Goal: Download file/media

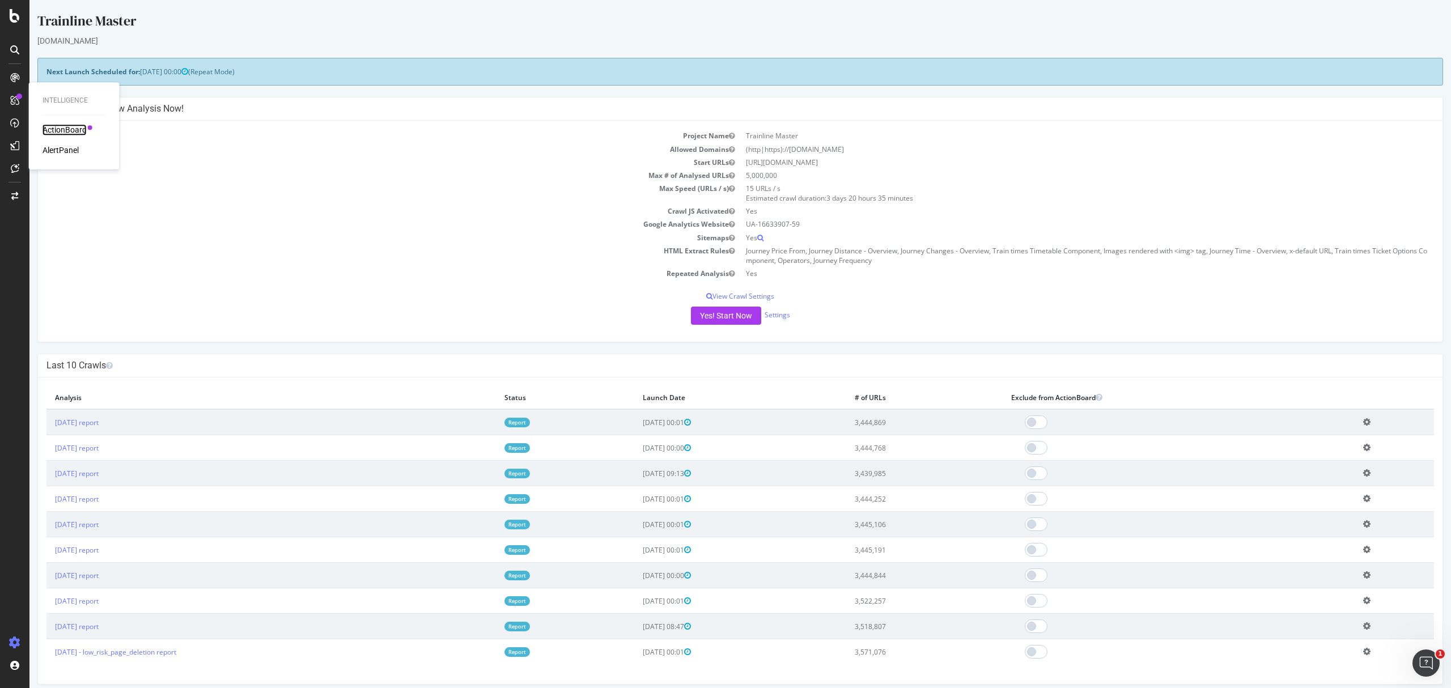
click at [66, 127] on div "ActionBoard" at bounding box center [64, 129] width 44 height 11
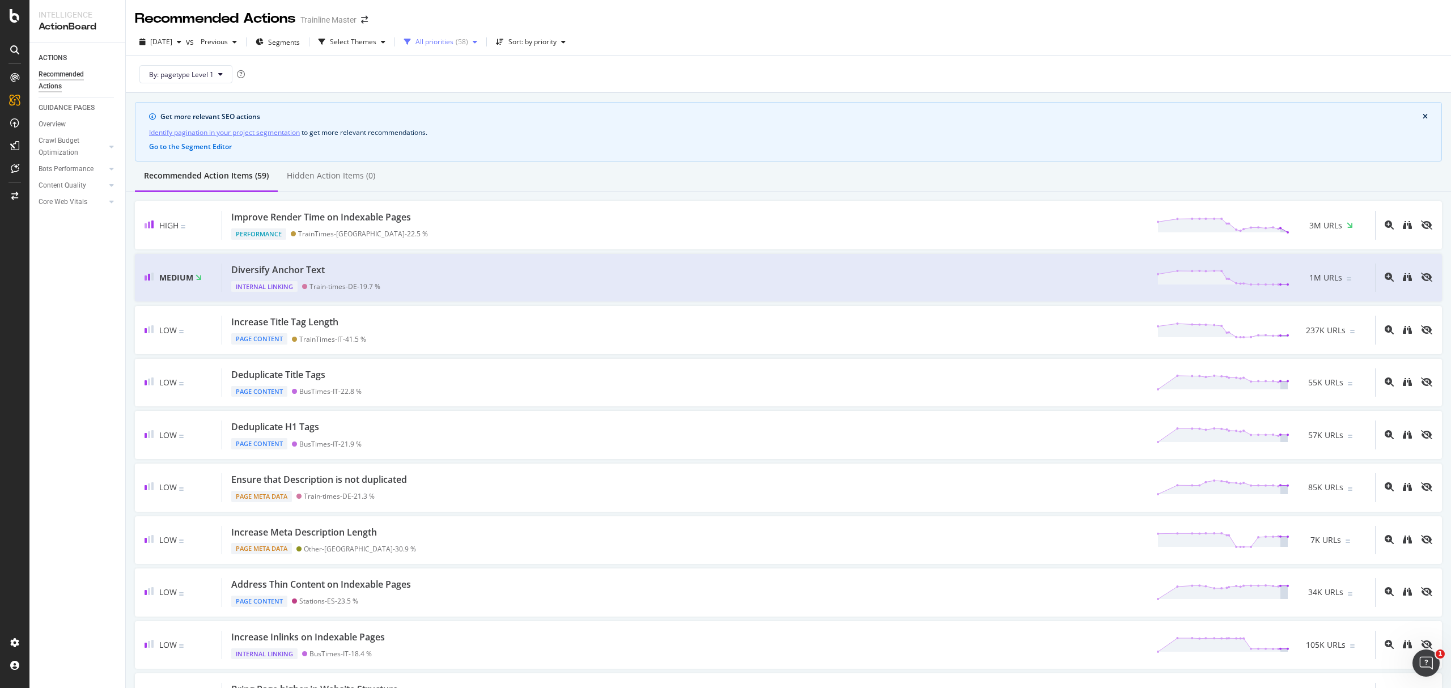
click at [453, 42] on div "All priorities" at bounding box center [434, 42] width 38 height 7
click at [474, 51] on div "[DATE] vs Previous Segments Select Themes All priorities ( 58 ) Sort: by priori…" at bounding box center [788, 44] width 1325 height 23
click at [453, 44] on div "All priorities" at bounding box center [434, 42] width 38 height 7
click at [437, 123] on div at bounding box center [436, 122] width 9 height 9
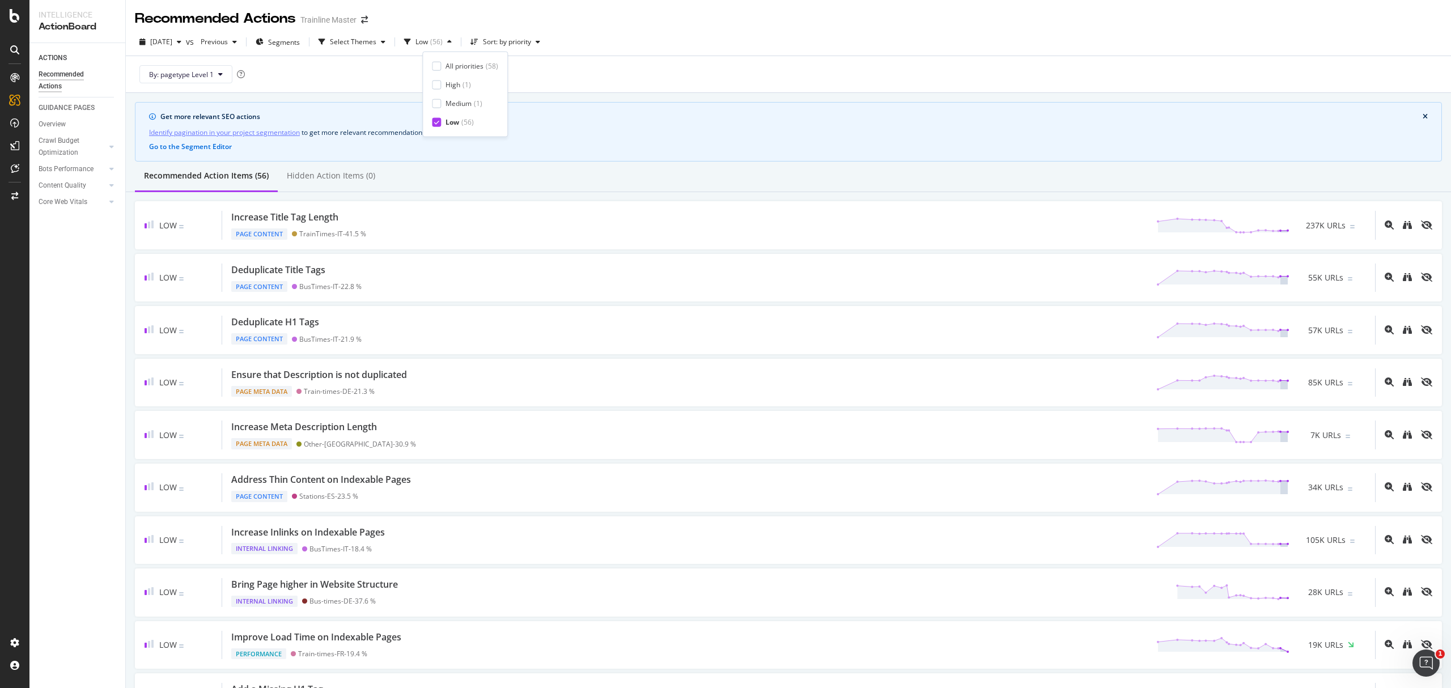
click at [445, 120] on div "Low" at bounding box center [452, 122] width 14 height 10
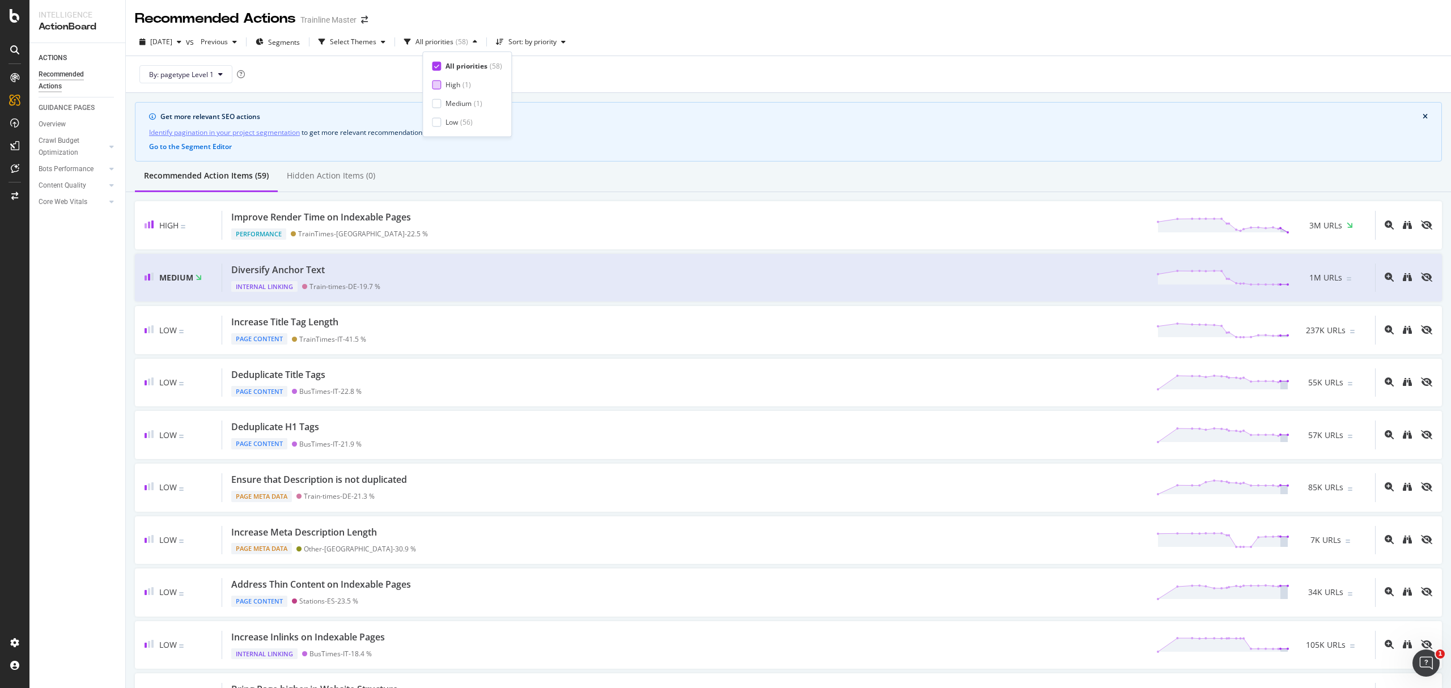
click at [445, 86] on div "High ( 1 )" at bounding box center [467, 85] width 70 height 10
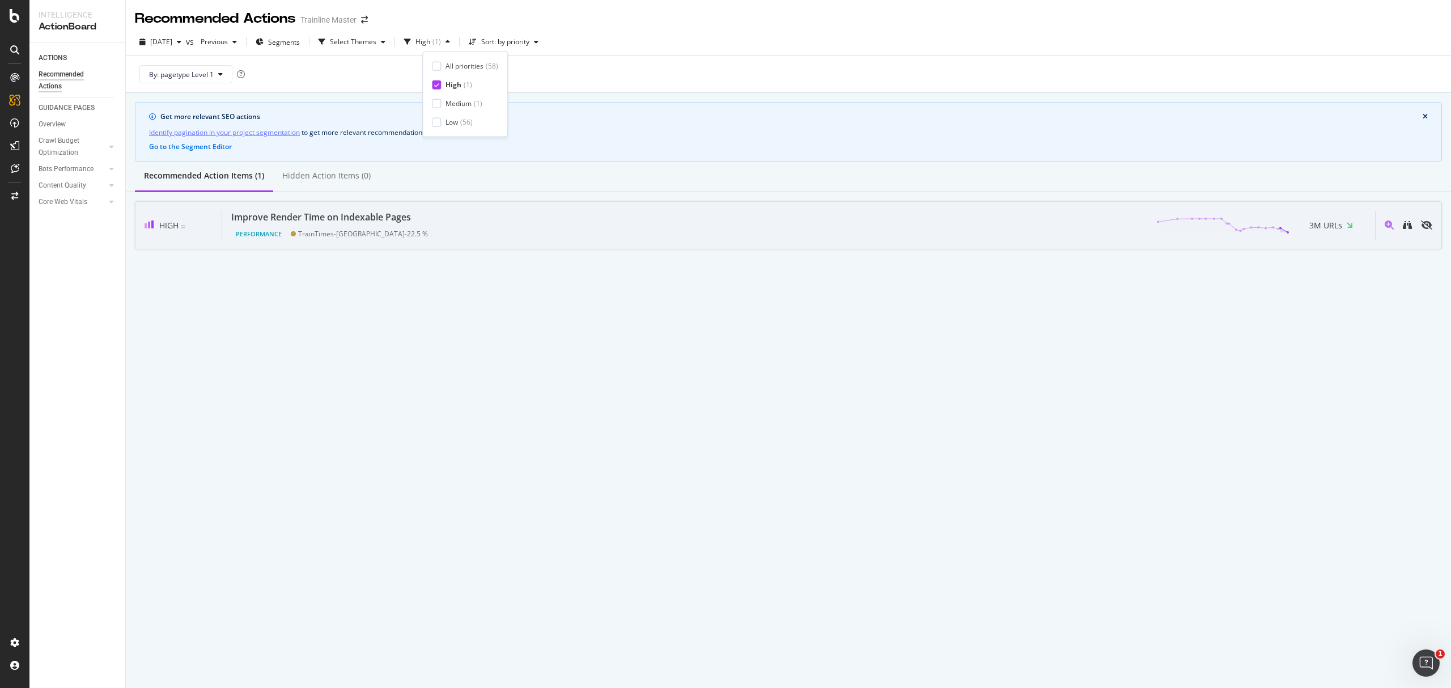
click at [381, 212] on div "Improve Render Time on Indexable Pages" at bounding box center [321, 217] width 180 height 13
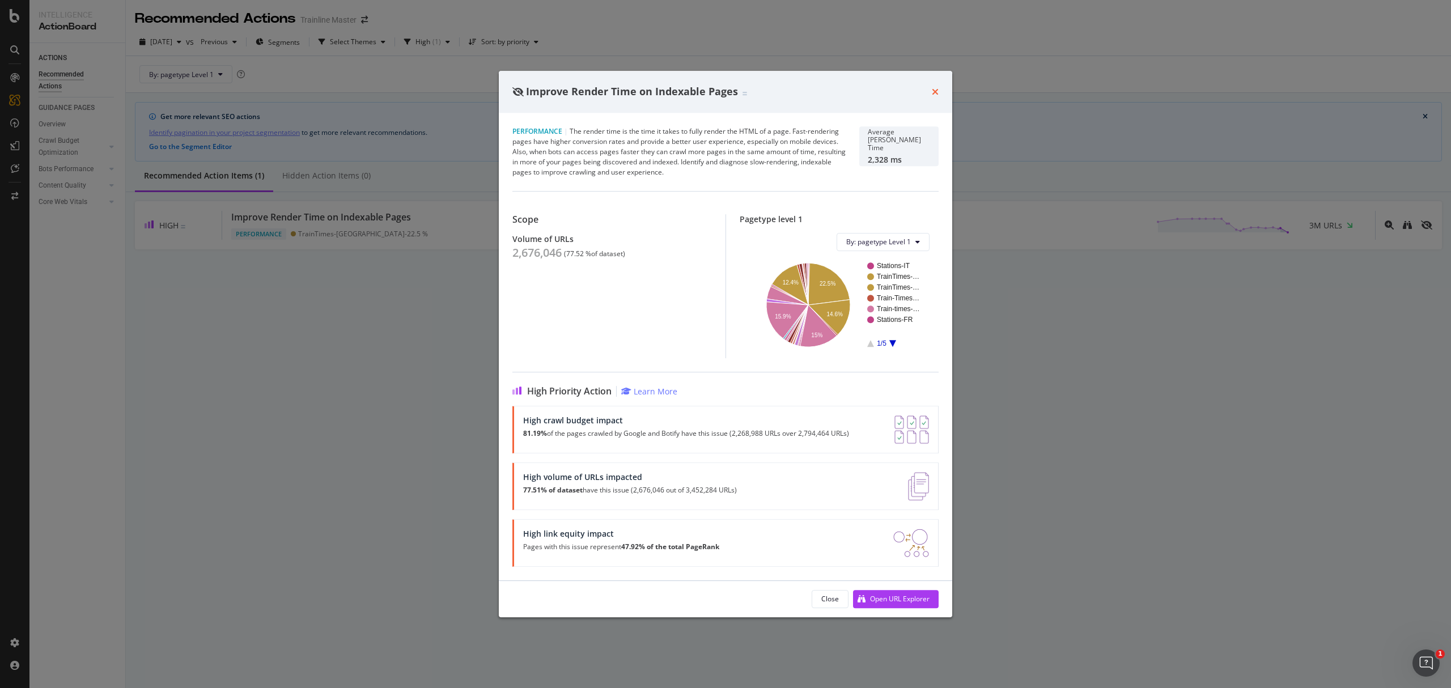
click at [935, 91] on icon "times" at bounding box center [934, 91] width 7 height 9
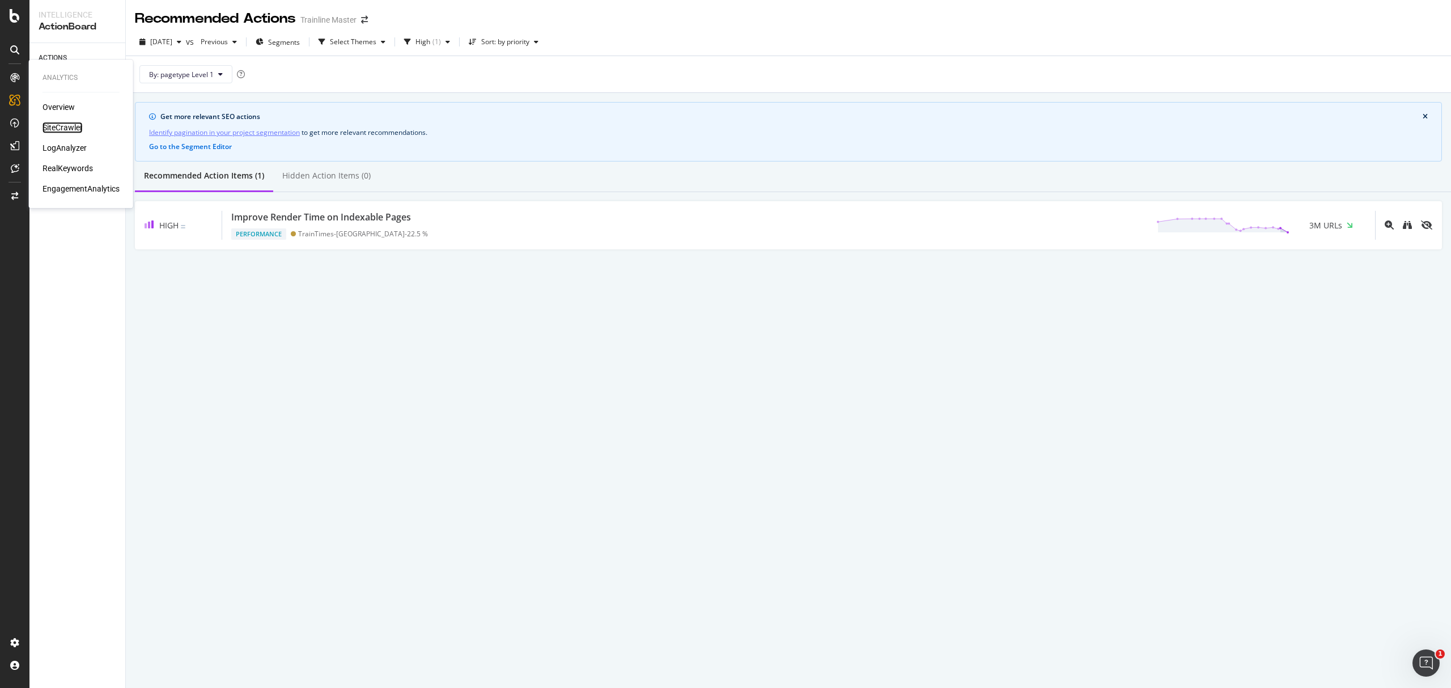
click at [63, 125] on div "SiteCrawler" at bounding box center [62, 127] width 40 height 11
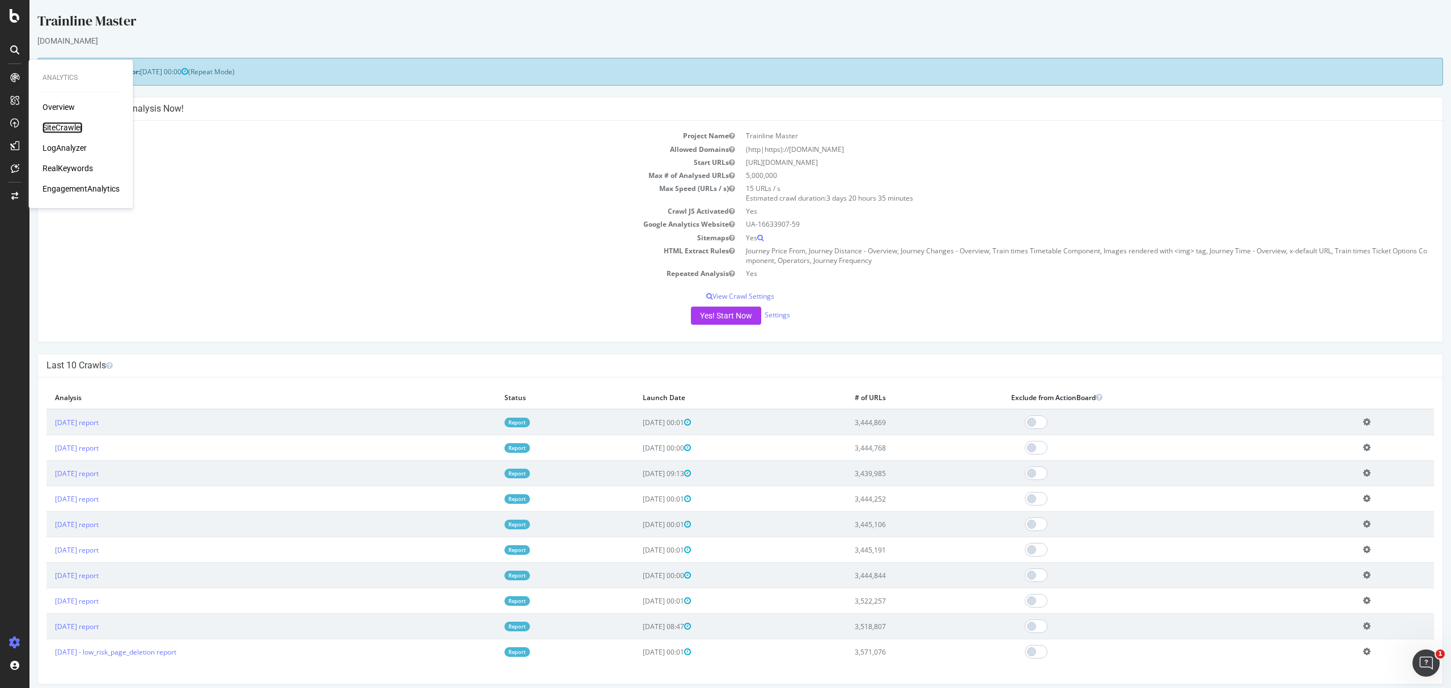
click at [68, 125] on div "SiteCrawler" at bounding box center [62, 127] width 40 height 11
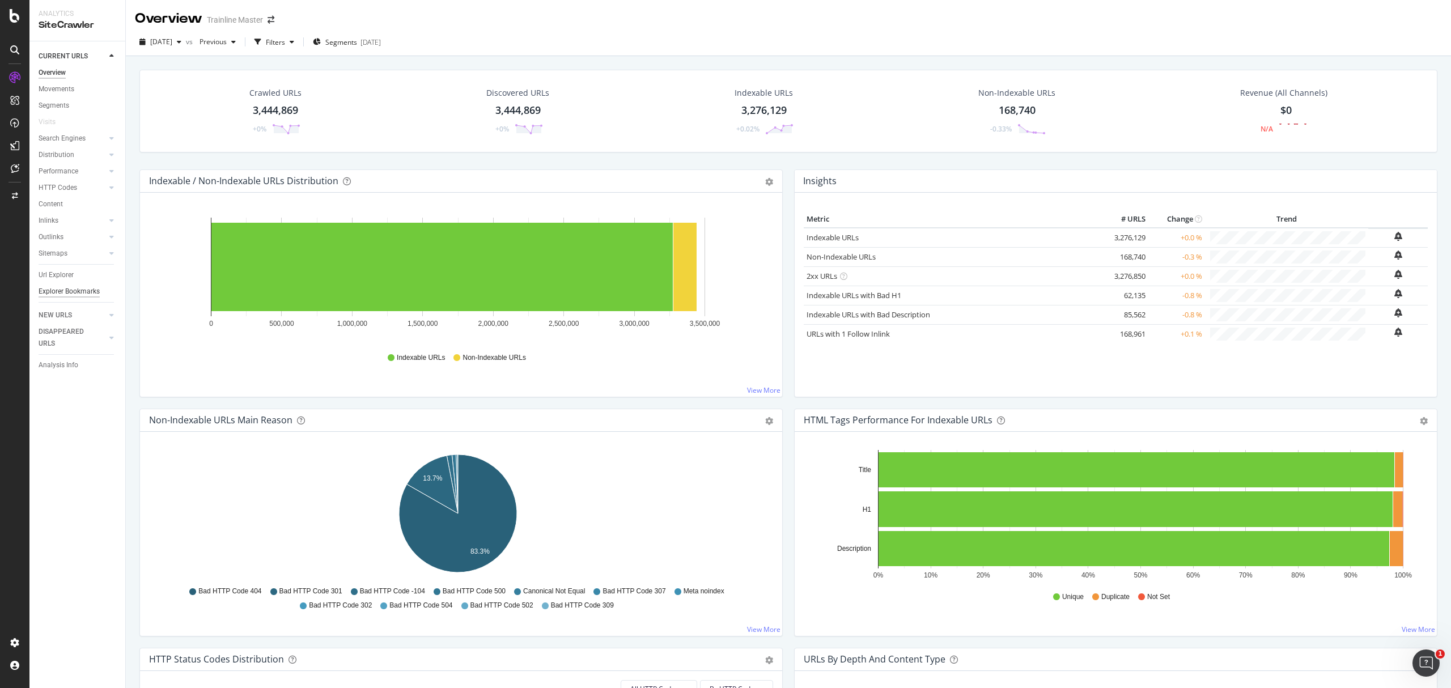
click at [75, 295] on div "Explorer Bookmarks" at bounding box center [69, 292] width 61 height 12
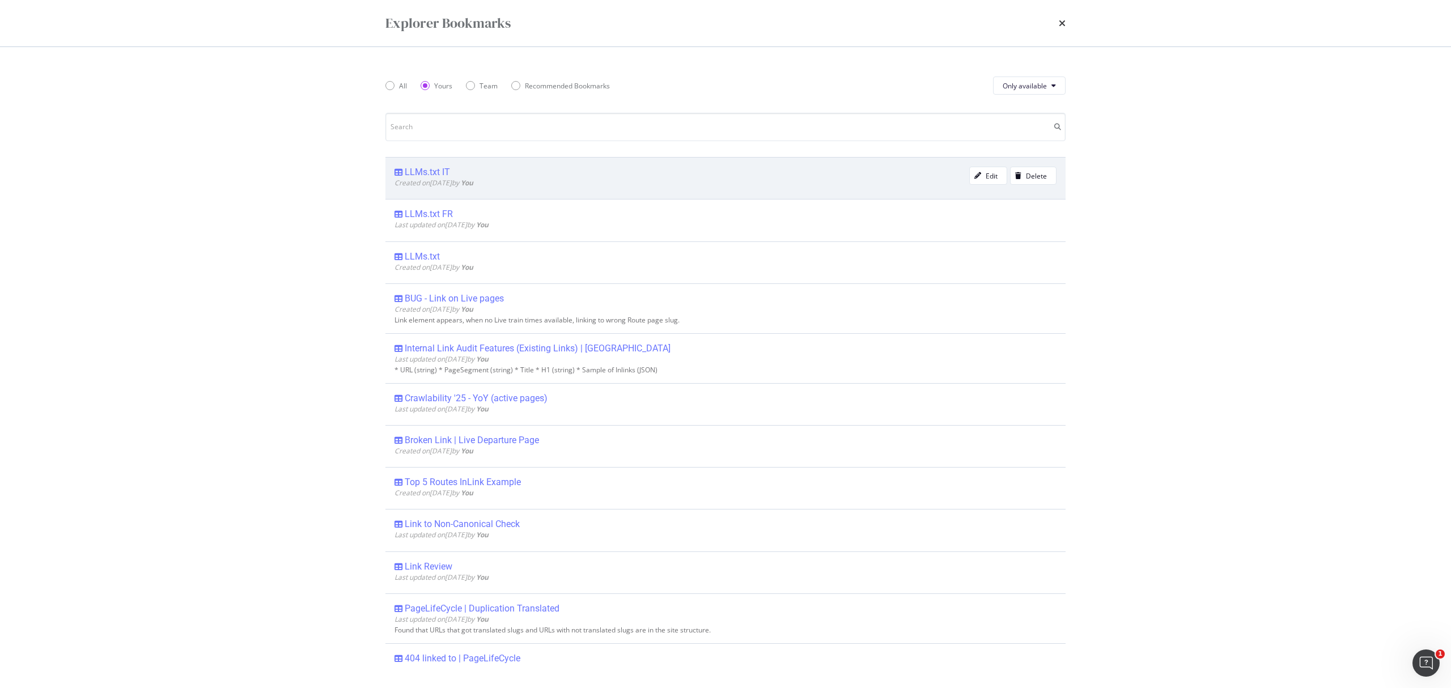
click at [429, 172] on div "LLMs.txt IT" at bounding box center [427, 172] width 45 height 11
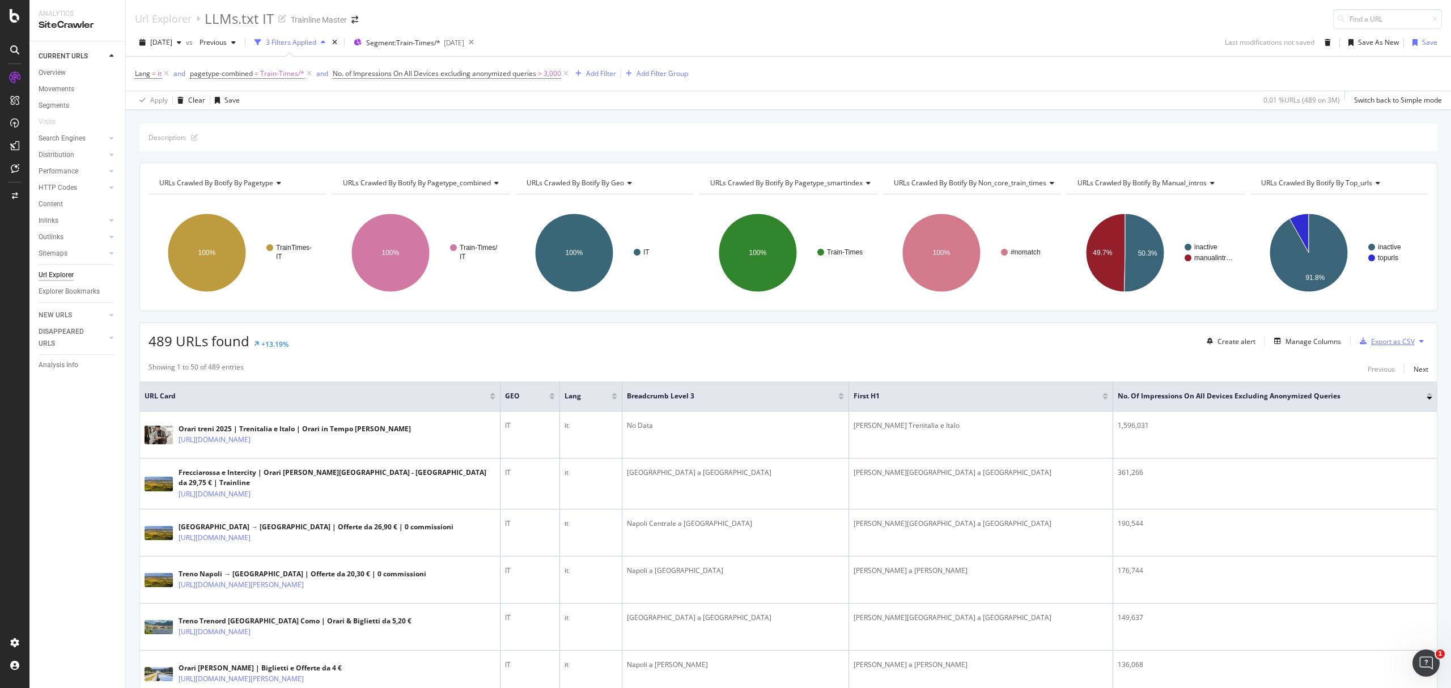
click at [1367, 350] on button "Export as CSV" at bounding box center [1384, 341] width 59 height 18
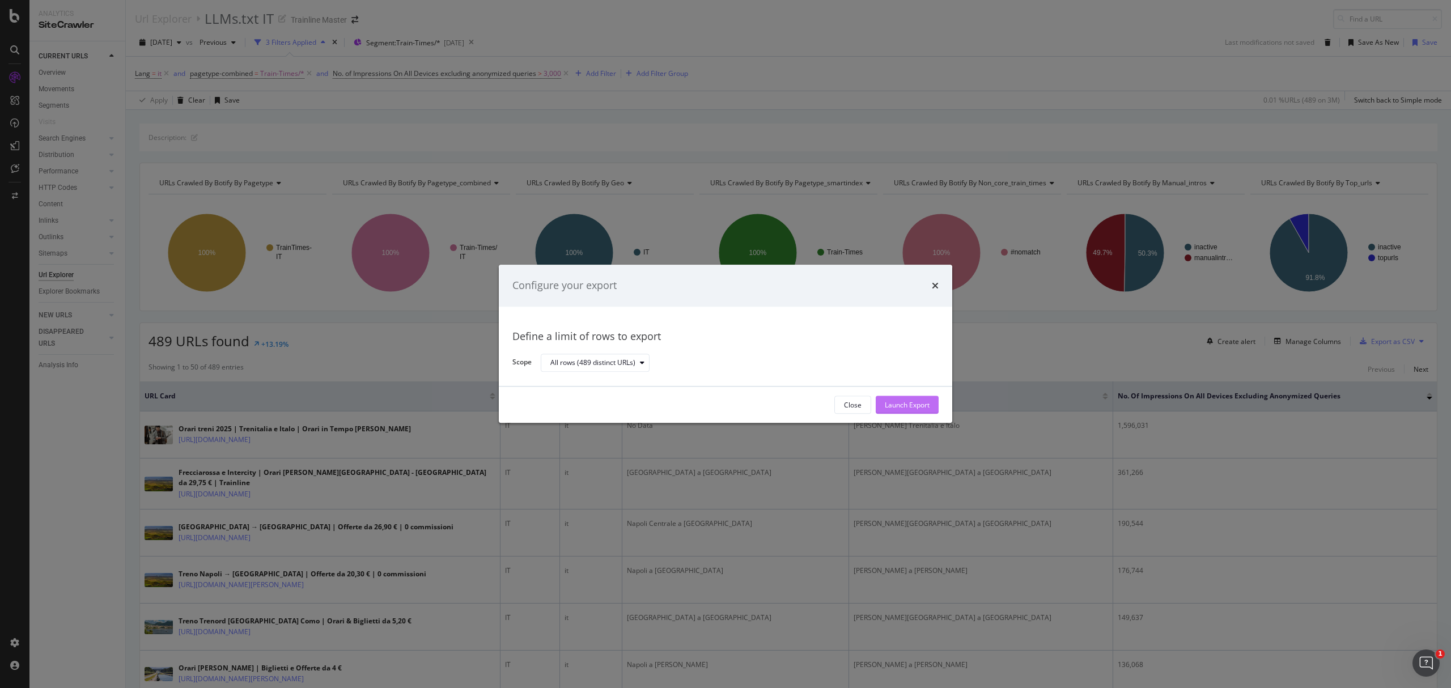
click at [929, 406] on button "Launch Export" at bounding box center [906, 405] width 63 height 18
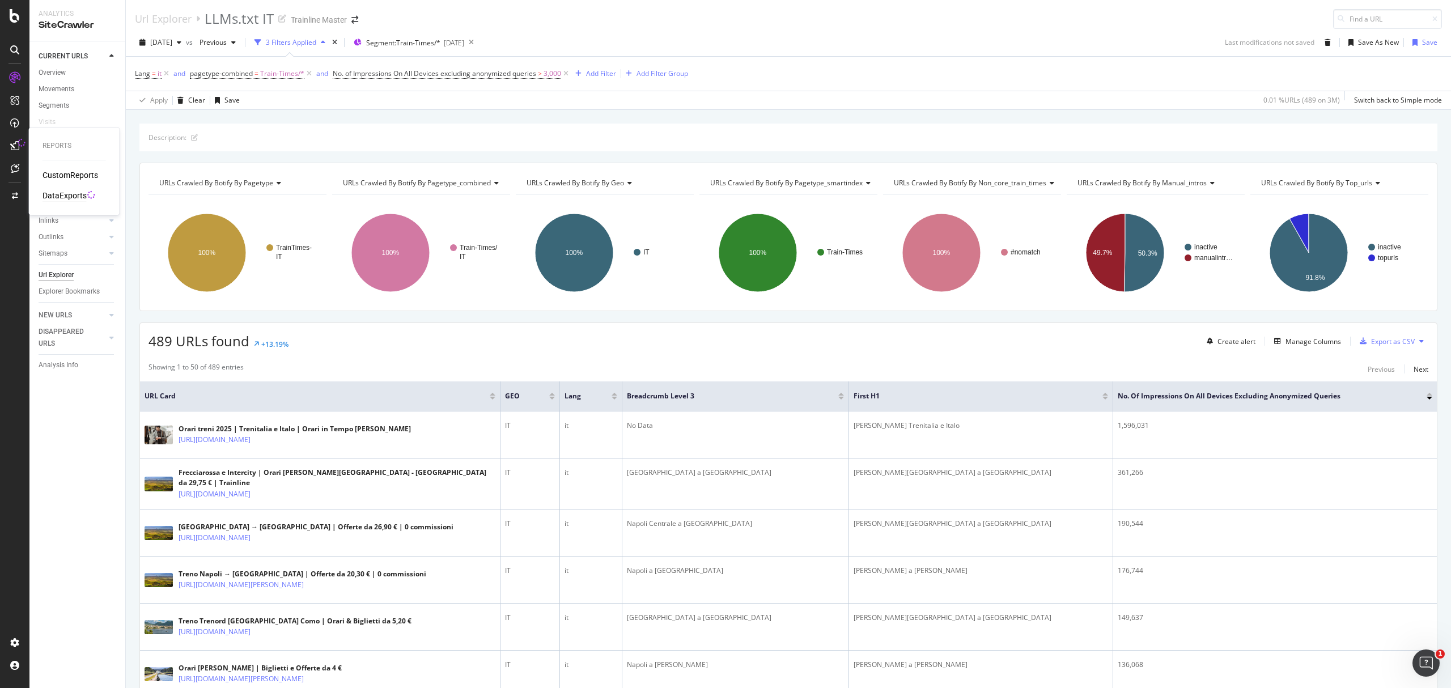
click at [51, 193] on div "DataExports" at bounding box center [64, 195] width 44 height 11
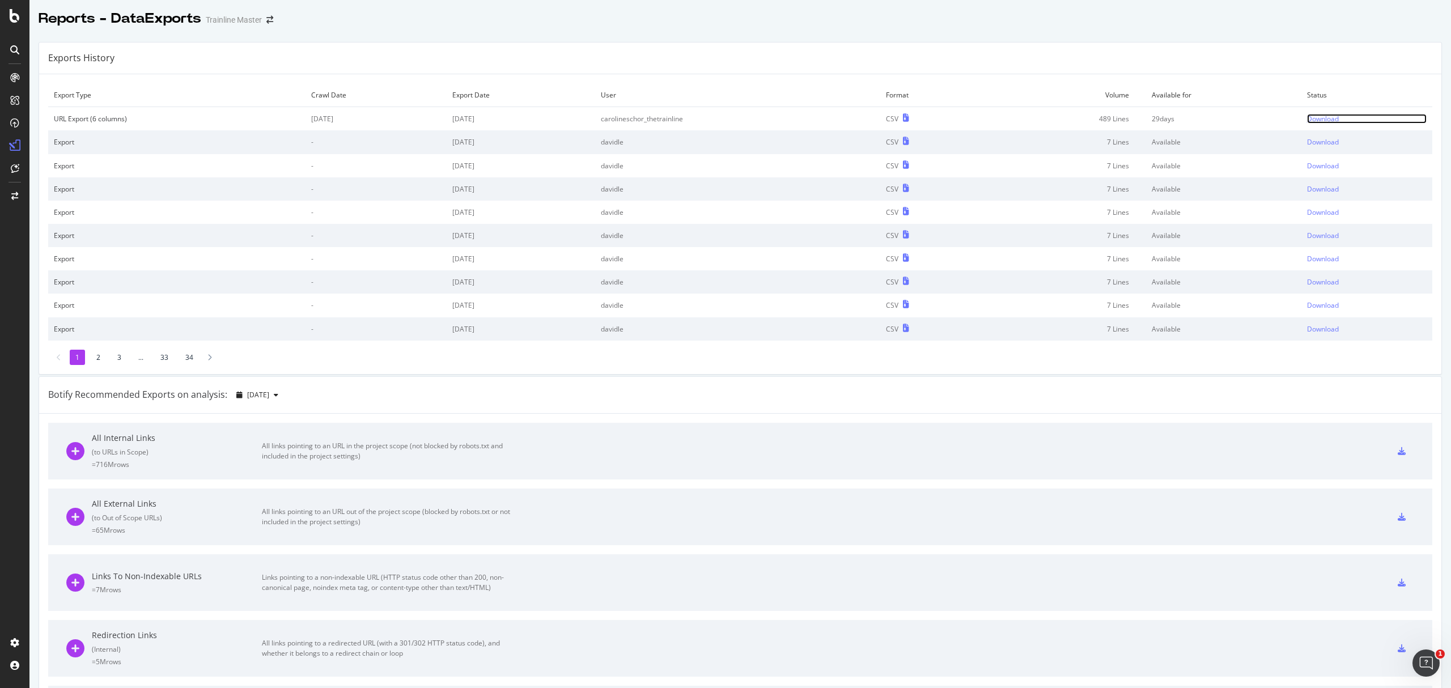
click at [1321, 118] on div "Download" at bounding box center [1323, 119] width 32 height 10
